Goal: Information Seeking & Learning: Learn about a topic

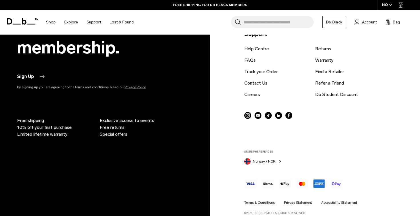
scroll to position [1195, 0]
click at [249, 61] on link "FAQs" at bounding box center [249, 60] width 11 height 7
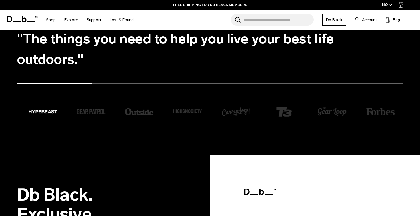
scroll to position [996, 0]
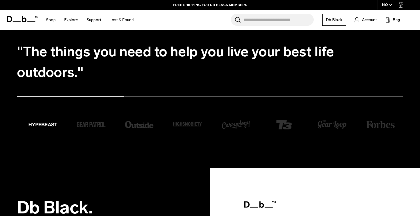
click at [279, 19] on input "Search for Bags, Luggage..." at bounding box center [279, 20] width 70 height 12
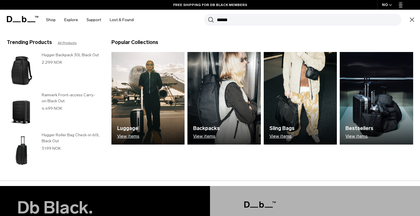
type input "******"
click at [208, 17] on button "Search" at bounding box center [211, 20] width 6 height 6
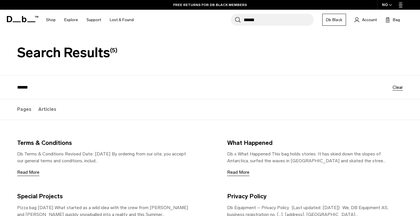
click at [50, 113] on label "Articles" at bounding box center [47, 109] width 18 height 21
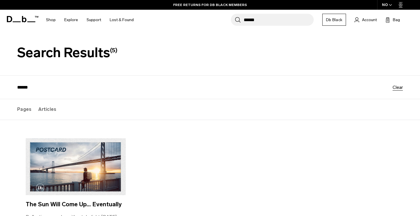
click at [19, 108] on label "Pages" at bounding box center [24, 109] width 14 height 21
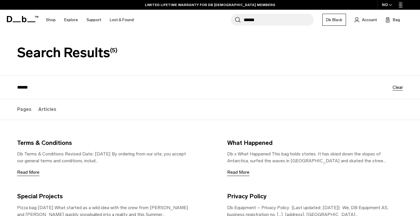
click at [27, 21] on icon at bounding box center [22, 19] width 31 height 6
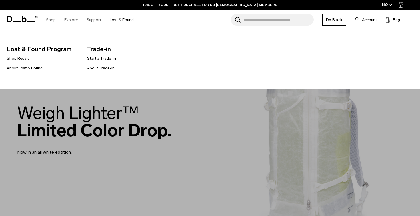
click at [129, 17] on link "Lost & Found" at bounding box center [122, 20] width 24 height 20
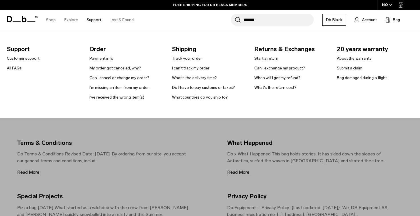
click at [89, 19] on link "Support" at bounding box center [94, 20] width 15 height 20
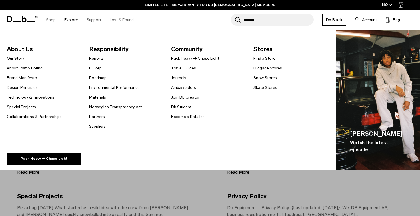
click at [28, 105] on link "Special Projects" at bounding box center [21, 107] width 29 height 6
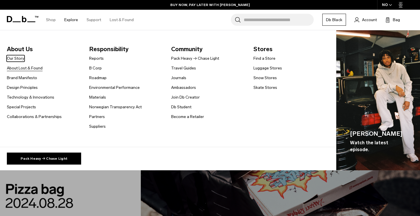
click at [20, 68] on link "About Lost & Found" at bounding box center [25, 68] width 36 height 6
